Goal: Task Accomplishment & Management: Use online tool/utility

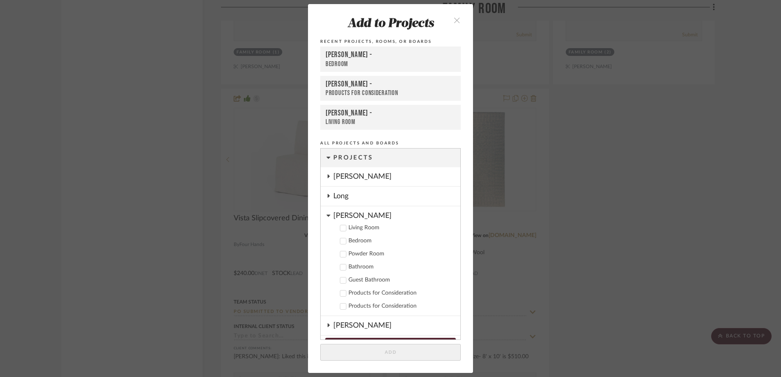
click at [453, 21] on icon "close" at bounding box center [456, 20] width 7 height 7
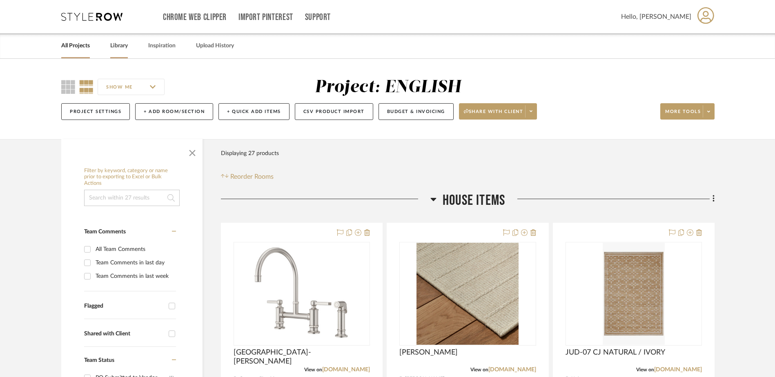
click at [127, 47] on link "Library" at bounding box center [119, 45] width 18 height 11
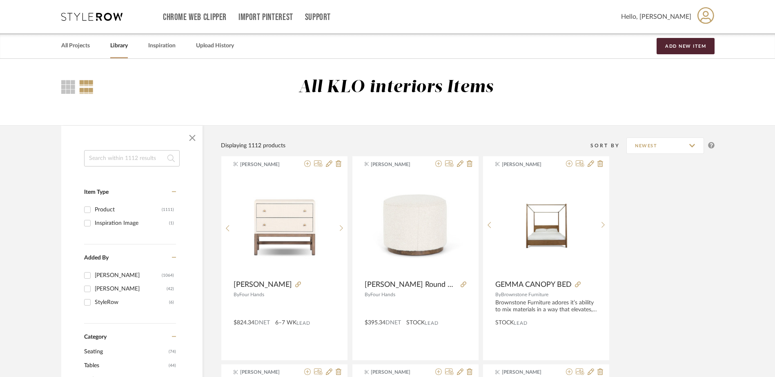
click at [127, 157] on input at bounding box center [132, 158] width 96 height 16
type input "vista"
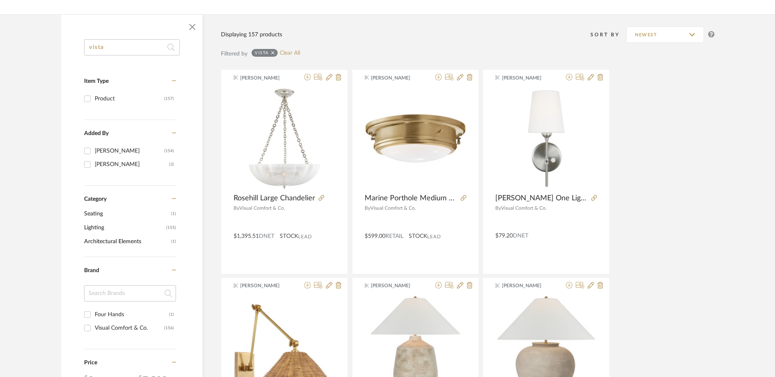
scroll to position [122, 0]
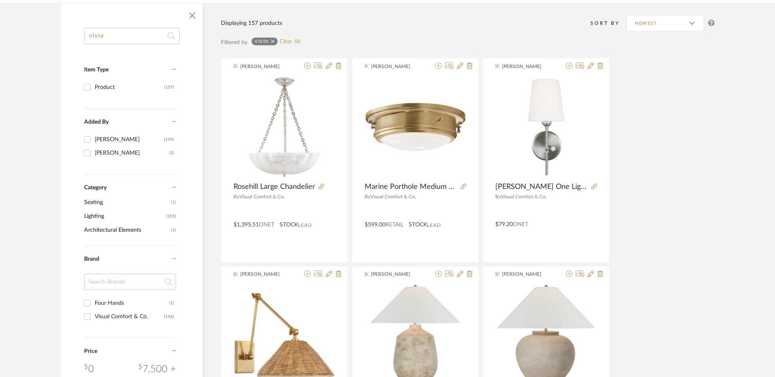
click at [102, 204] on span "Seating" at bounding box center [126, 203] width 85 height 14
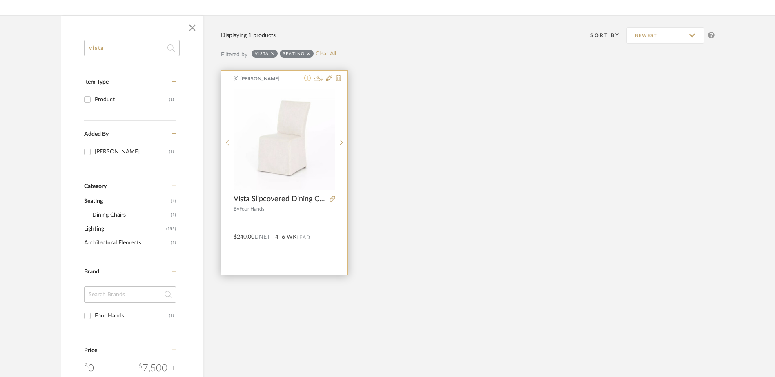
click at [306, 78] on icon at bounding box center [307, 78] width 7 height 7
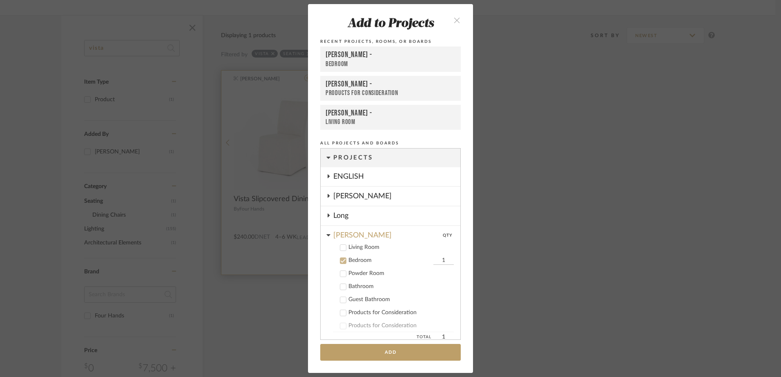
scroll to position [57, 0]
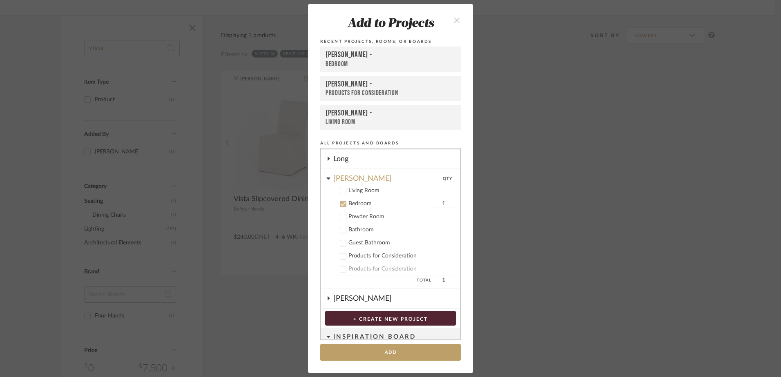
click at [341, 204] on icon at bounding box center [343, 204] width 5 height 4
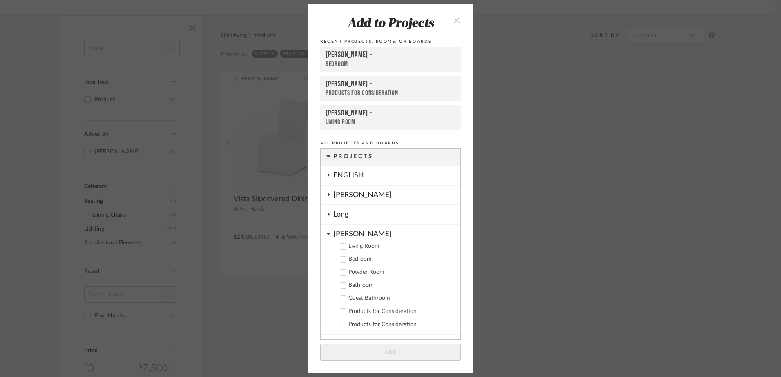
scroll to position [0, 0]
click at [327, 174] on icon at bounding box center [328, 176] width 7 height 4
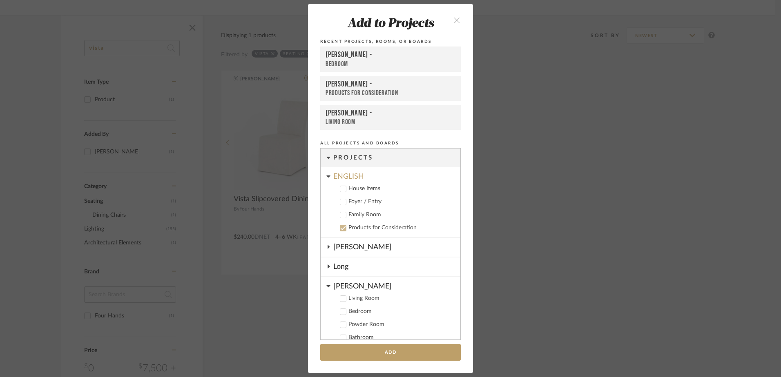
click at [340, 189] on icon at bounding box center [343, 189] width 6 height 6
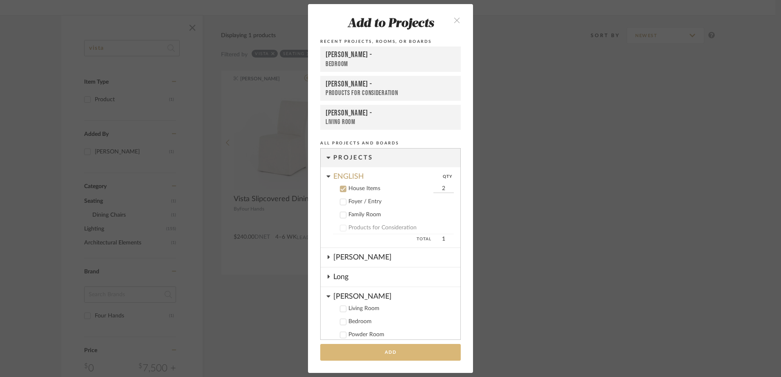
type input "2"
click at [407, 353] on button "Add" at bounding box center [390, 352] width 140 height 17
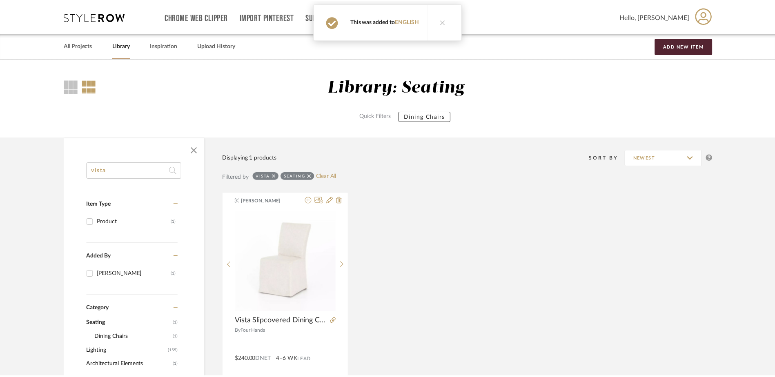
scroll to position [122, 0]
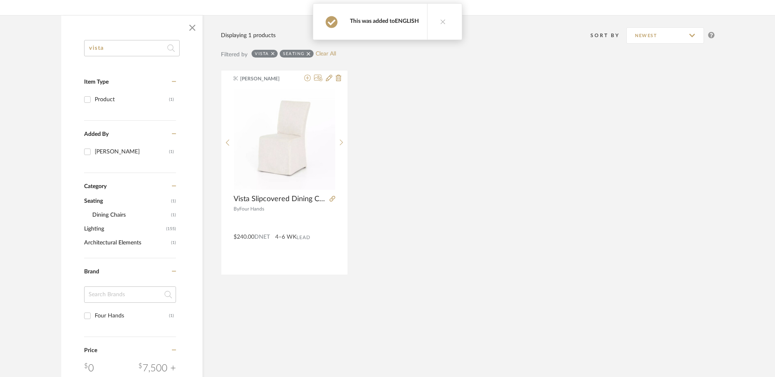
click at [407, 21] on link "ENGLISH" at bounding box center [407, 21] width 24 height 6
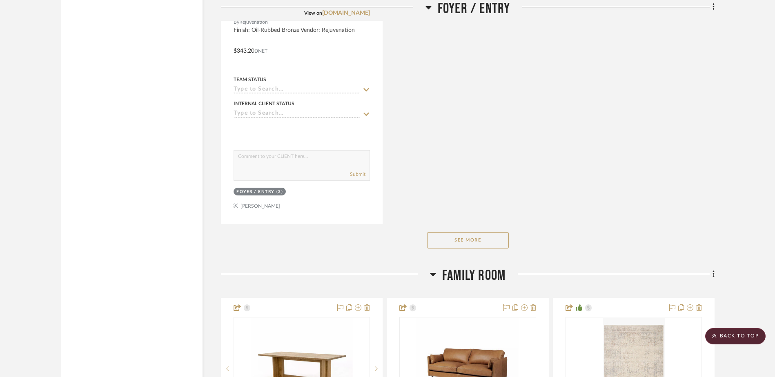
scroll to position [2113, 0]
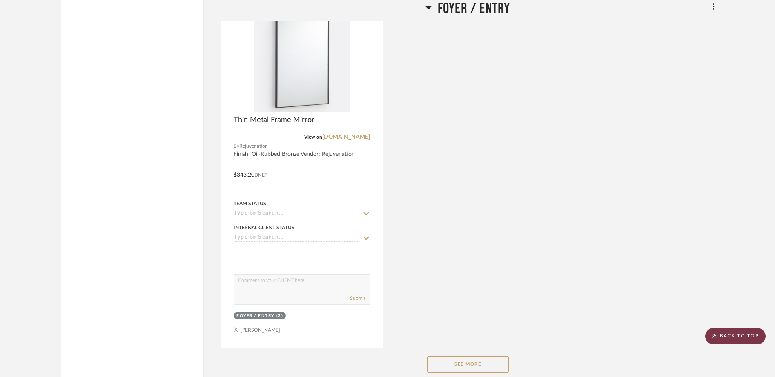
click at [728, 338] on scroll-to-top-button "BACK TO TOP" at bounding box center [735, 336] width 60 height 16
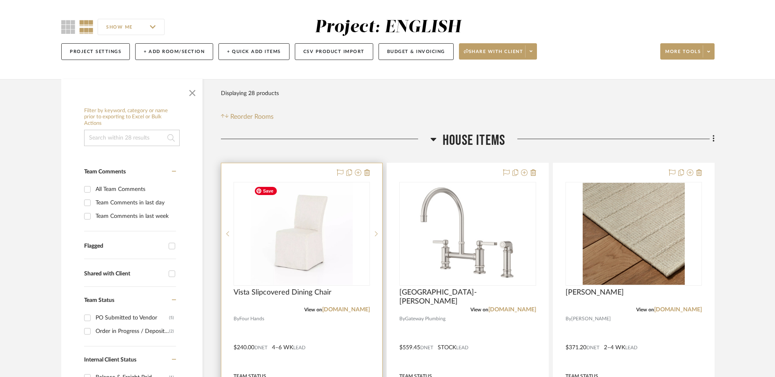
scroll to position [122, 0]
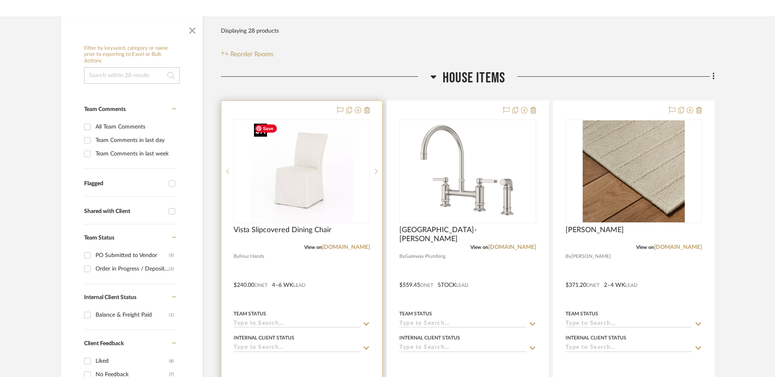
click at [300, 202] on img "0" at bounding box center [302, 171] width 102 height 102
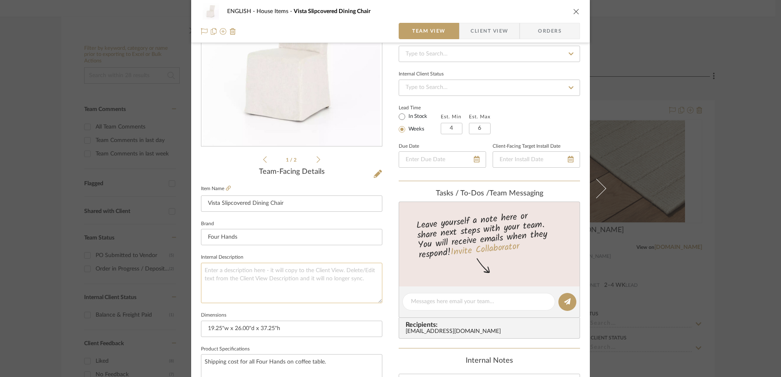
scroll to position [163, 0]
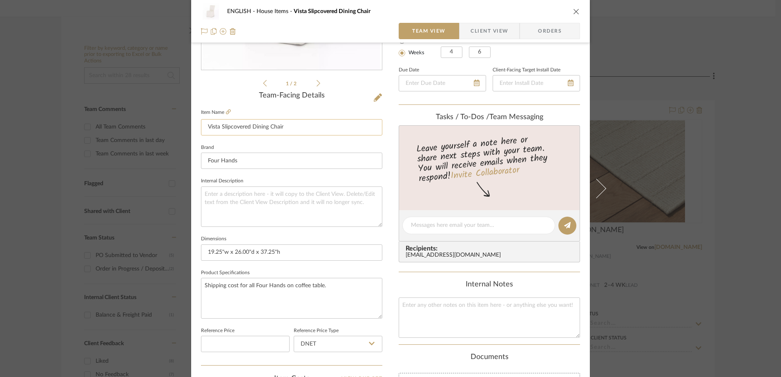
drag, startPoint x: 289, startPoint y: 124, endPoint x: 243, endPoint y: 125, distance: 47.0
click at [243, 125] on input "Vista Slipcovered Dining Chair" at bounding box center [291, 127] width 181 height 16
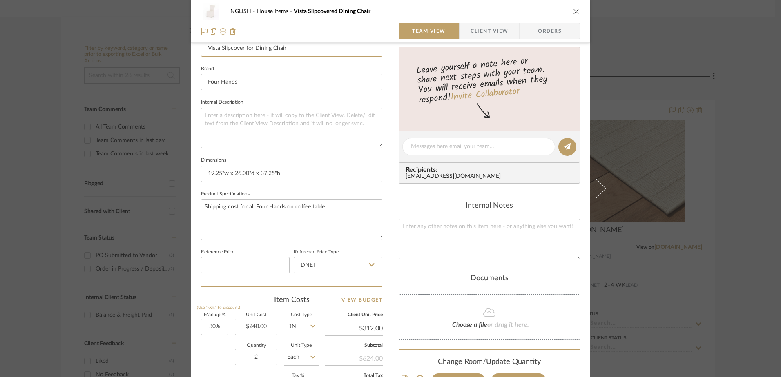
scroll to position [245, 0]
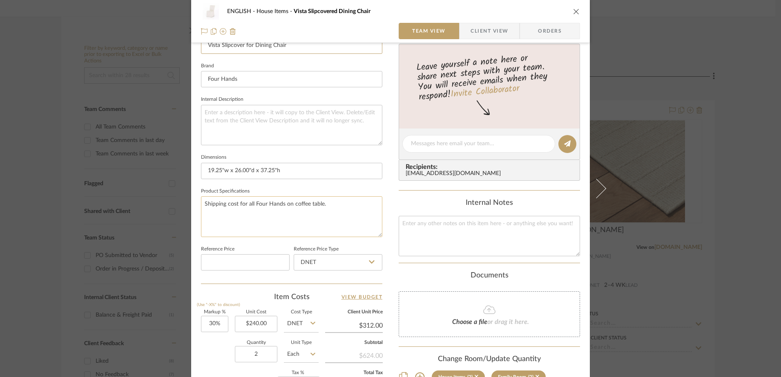
type input "Vista Slipcover for Dining Chair"
drag, startPoint x: 325, startPoint y: 202, endPoint x: 196, endPoint y: 210, distance: 129.7
click at [196, 210] on div "ENGLISH House Items Vista Slipcover for Dining Chair Team View Client View Orde…" at bounding box center [390, 138] width 398 height 754
drag, startPoint x: 287, startPoint y: 171, endPoint x: 180, endPoint y: 167, distance: 107.0
click at [180, 167] on mat-dialog-content "ENGLISH House Items Vista Slipcover for Dining Chair Team View Client View Orde…" at bounding box center [390, 138] width 444 height 754
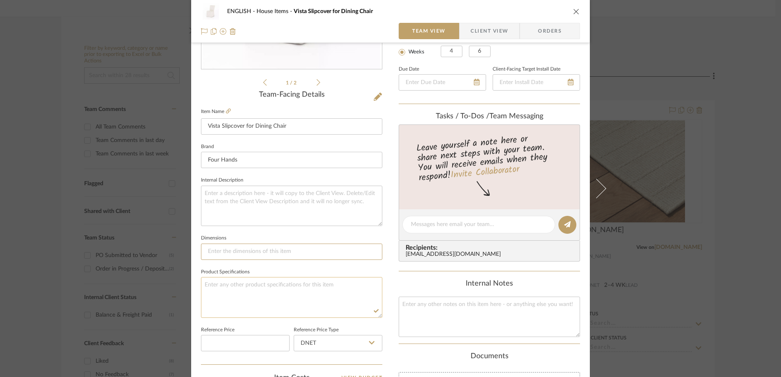
scroll to position [163, 0]
click at [217, 289] on textarea at bounding box center [291, 298] width 181 height 40
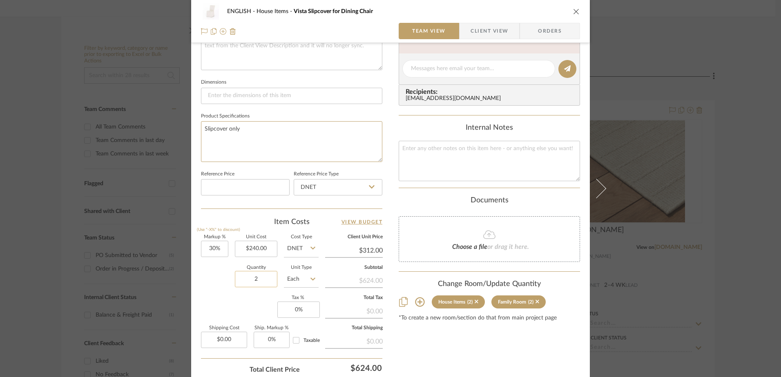
scroll to position [367, 0]
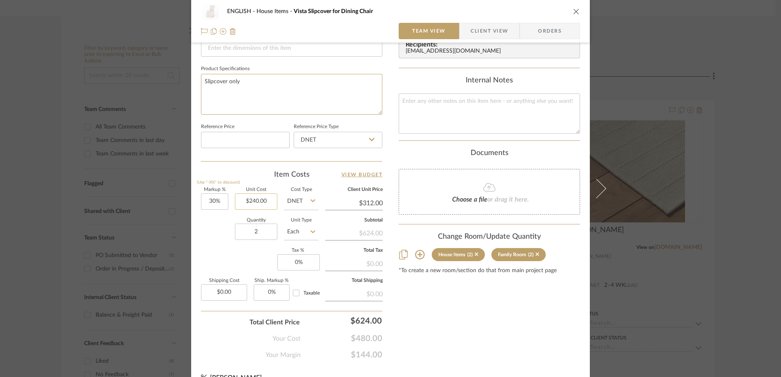
type textarea "Slipcover only"
type input "240.00"
click at [252, 202] on input "240.00" at bounding box center [256, 202] width 42 height 16
type input "$100.00"
type input "$130.00"
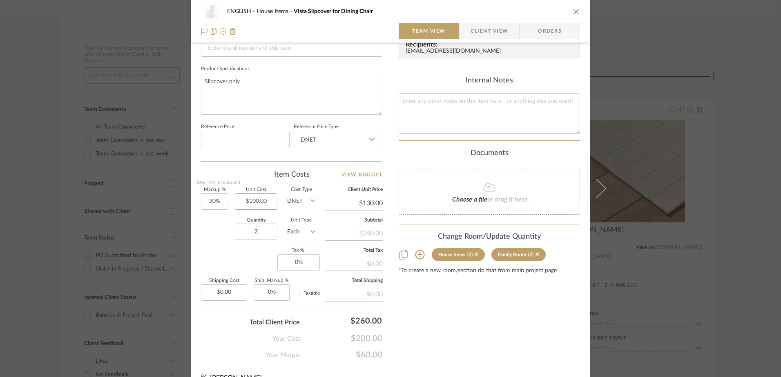
type input "100.00"
click at [267, 205] on input "100.00" at bounding box center [256, 202] width 42 height 16
type input "30"
type input "$100.00"
click at [208, 197] on input "30" at bounding box center [214, 202] width 27 height 16
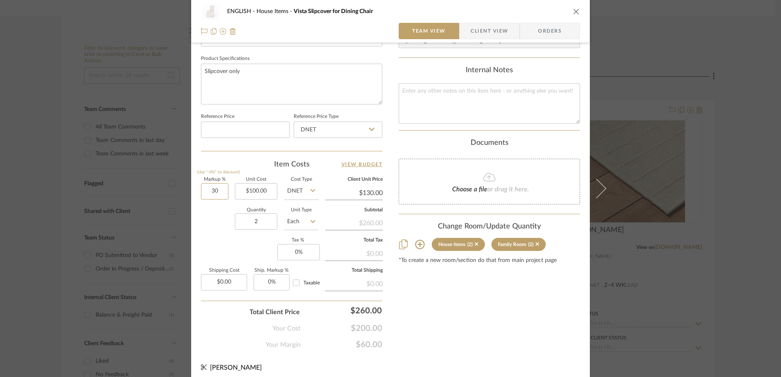
scroll to position [383, 0]
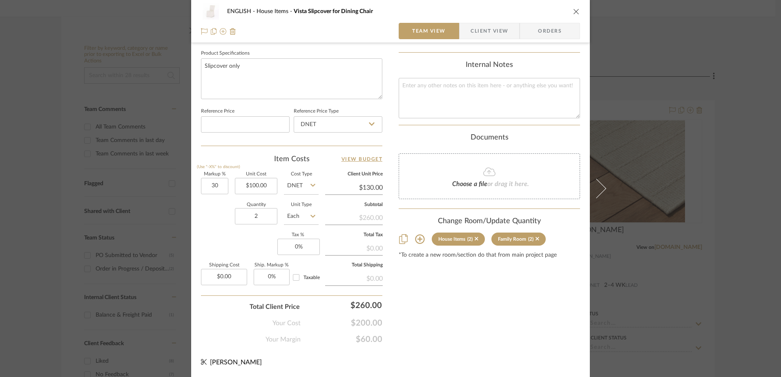
type input "30%"
click at [220, 225] on div "Quantity 2 Unit Type Each" at bounding box center [260, 217] width 118 height 29
click at [294, 245] on input "0" at bounding box center [298, 247] width 42 height 16
type input "7%"
click at [258, 251] on div "Markup % (Use "-X%" to discount) 30% Unit Cost $100.00 Cost Type DNET Client Un…" at bounding box center [291, 231] width 181 height 119
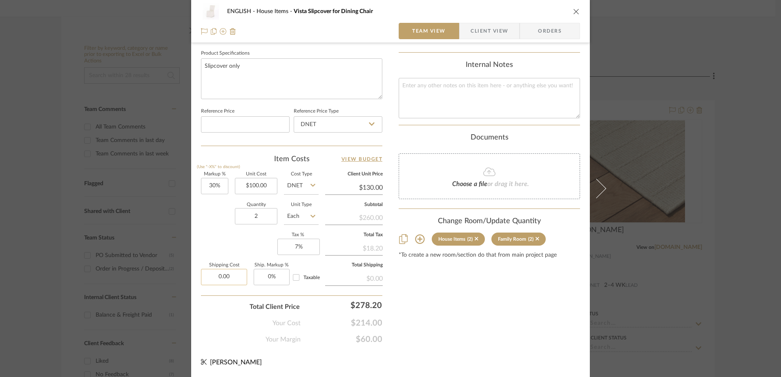
click at [211, 274] on input "0.00" at bounding box center [224, 277] width 46 height 16
type input "$30.00"
click at [217, 317] on div "Your Cost $214.00" at bounding box center [291, 320] width 181 height 16
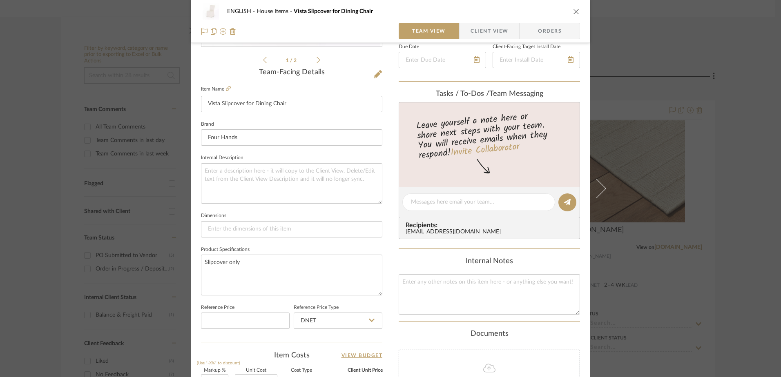
scroll to position [179, 0]
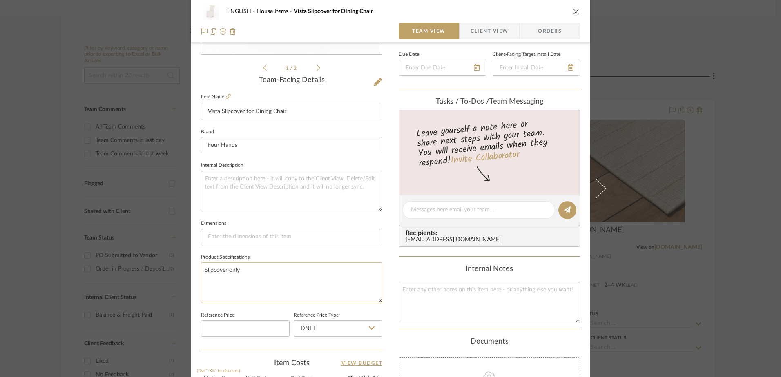
click at [244, 269] on textarea "Slipcover only" at bounding box center [291, 283] width 181 height 40
paste textarea "Savile Flax"
click at [238, 269] on textarea "Slipcover onlySavile Flax" at bounding box center [291, 283] width 181 height 40
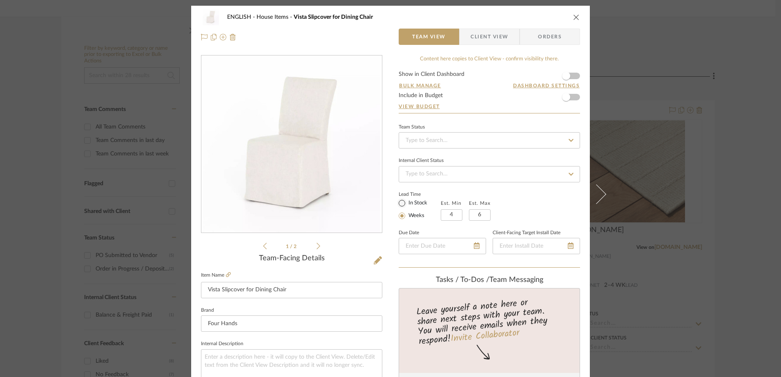
scroll to position [0, 0]
type textarea "Slipcover only- Savile Flax"
click at [570, 97] on span "button" at bounding box center [566, 98] width 18 height 18
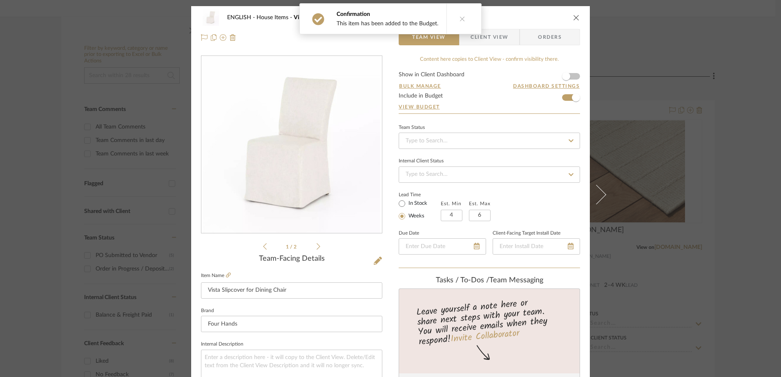
click at [316, 246] on icon at bounding box center [318, 246] width 4 height 7
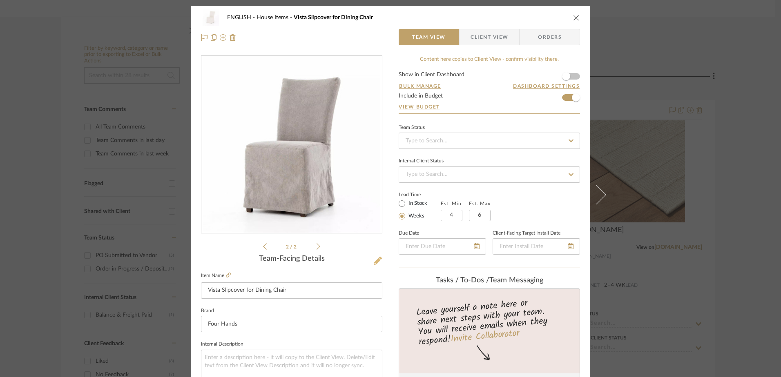
click at [376, 263] on icon at bounding box center [378, 261] width 8 height 8
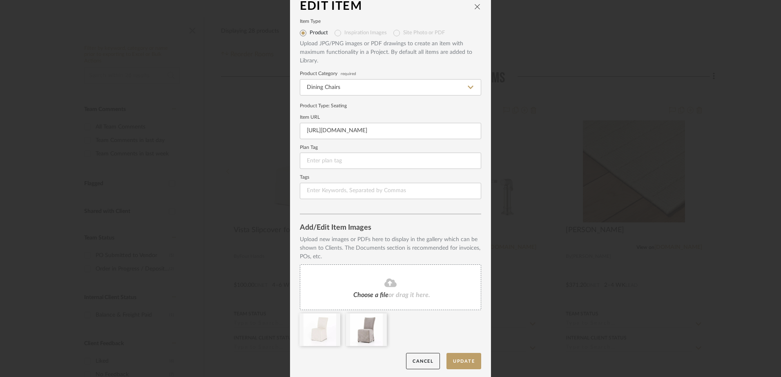
scroll to position [12, 0]
click at [378, 318] on icon at bounding box center [381, 317] width 6 height 7
click at [456, 358] on button "Update" at bounding box center [463, 359] width 35 height 17
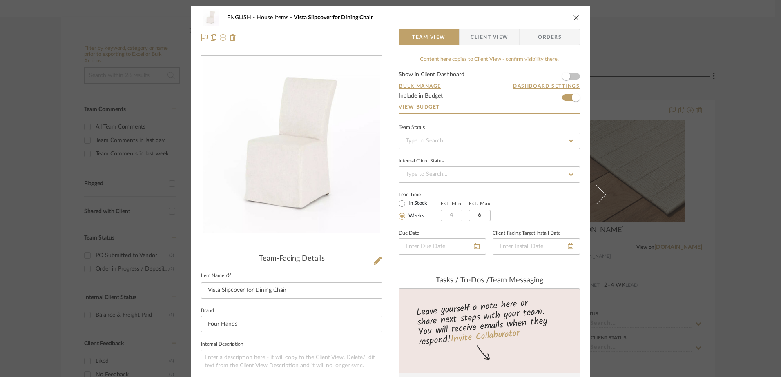
click at [226, 274] on icon at bounding box center [228, 275] width 5 height 5
click at [576, 17] on icon "close" at bounding box center [576, 17] width 7 height 7
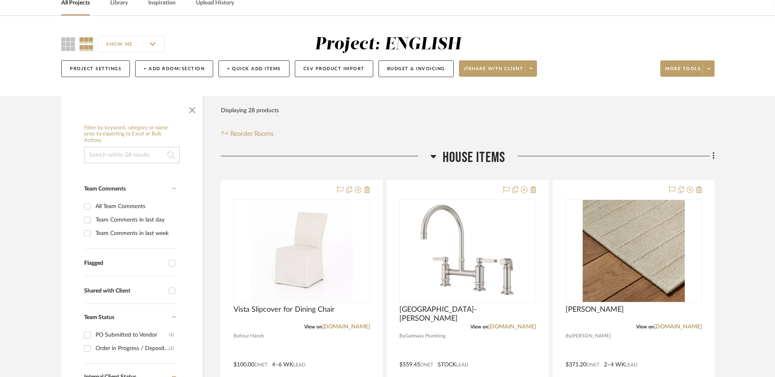
scroll to position [0, 0]
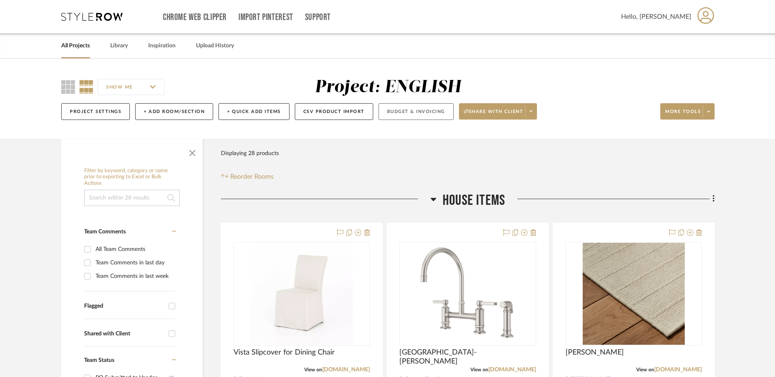
click at [412, 109] on button "Budget & Invoicing" at bounding box center [415, 111] width 75 height 17
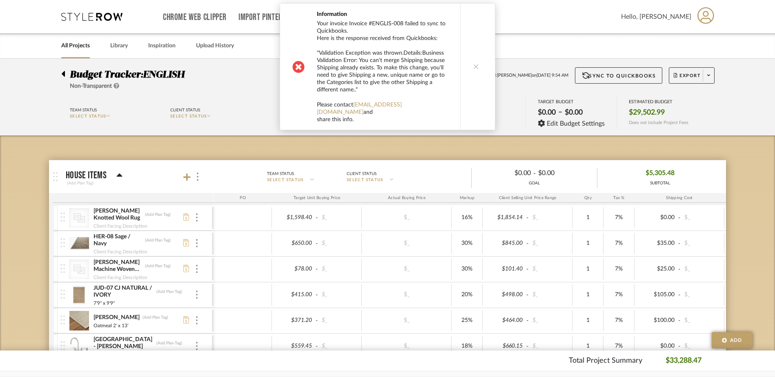
click at [473, 64] on icon at bounding box center [476, 67] width 6 height 6
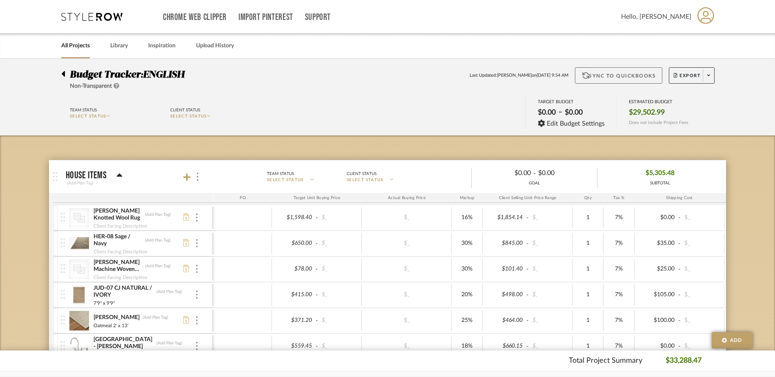
click at [628, 78] on button "Sync to QuickBooks" at bounding box center [619, 75] width 88 height 16
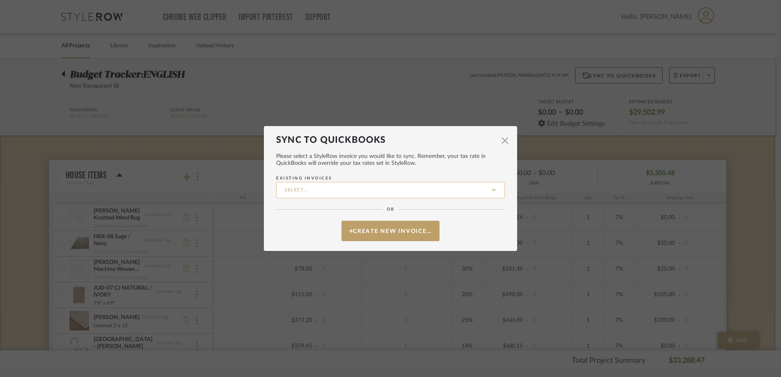
click at [389, 190] on input "Existing Invoices" at bounding box center [390, 190] width 229 height 16
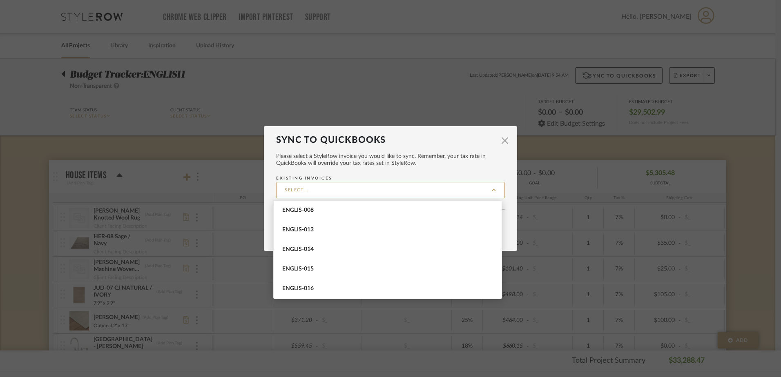
click at [368, 160] on span "Please select a StyleRow invoice you would like to sync. Remember, your tax rat…" at bounding box center [390, 160] width 229 height 14
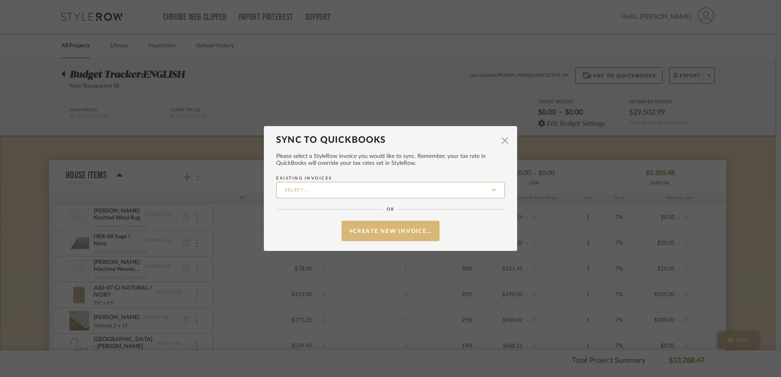
click at [372, 231] on button "Create New Invoice…" at bounding box center [390, 231] width 98 height 20
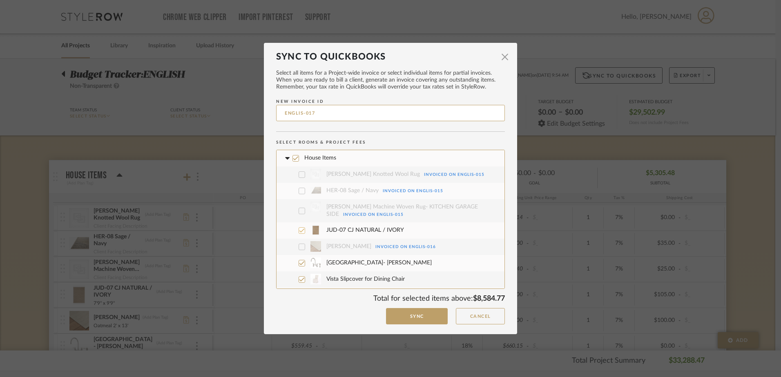
click at [299, 230] on icon at bounding box center [302, 231] width 6 height 6
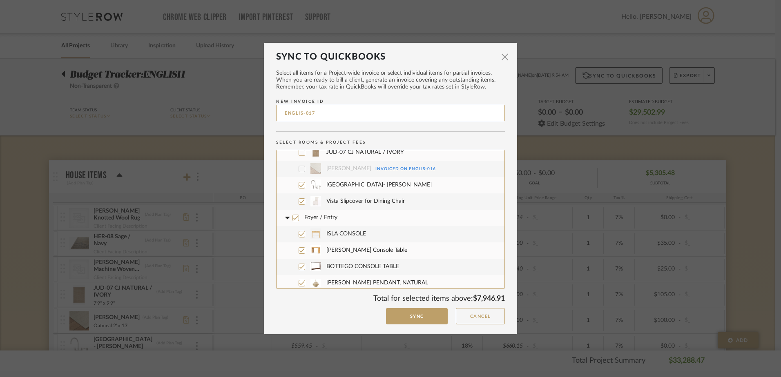
scroll to position [82, 0]
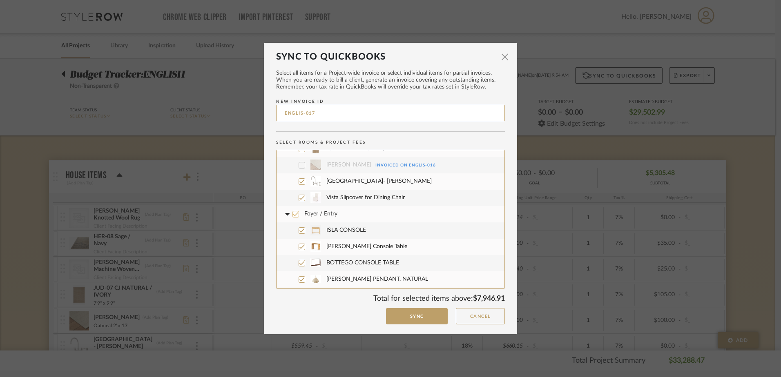
click at [293, 216] on icon at bounding box center [295, 214] width 5 height 4
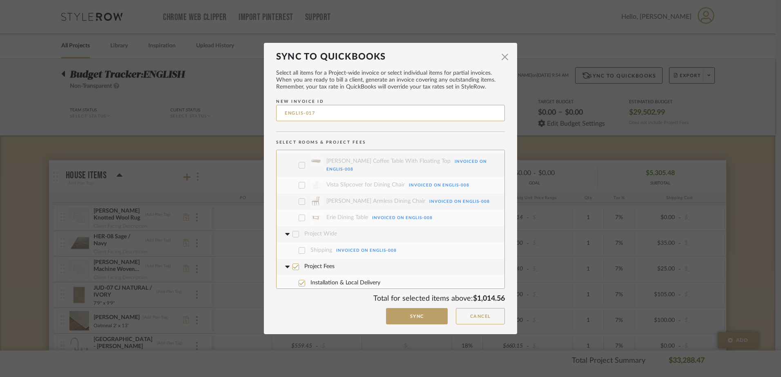
scroll to position [356, 0]
click at [418, 316] on button "Sync" at bounding box center [417, 316] width 62 height 17
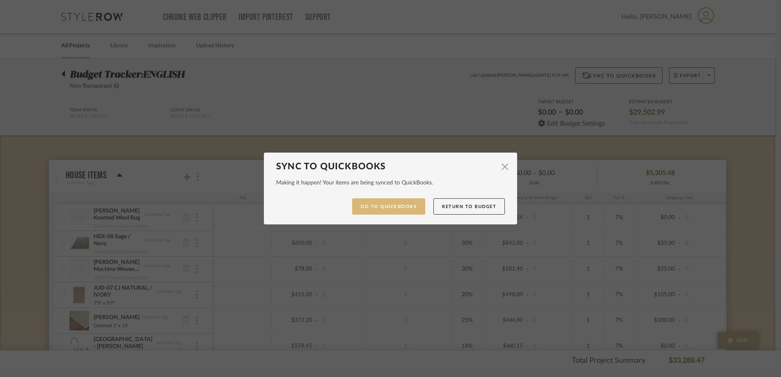
click at [384, 210] on link "Go to QuickBooks" at bounding box center [388, 206] width 73 height 17
